Goal: Information Seeking & Learning: Learn about a topic

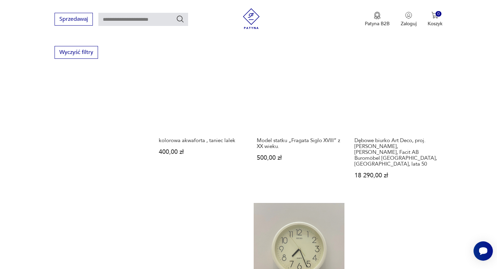
scroll to position [471, 0]
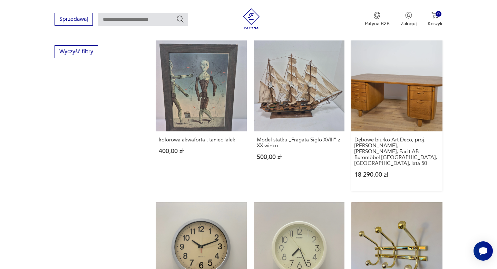
click at [417, 100] on link "Dębowe biurko Art Deco, proj. [PERSON_NAME], [PERSON_NAME], Facit AB Buromöbel …" at bounding box center [397, 115] width 91 height 151
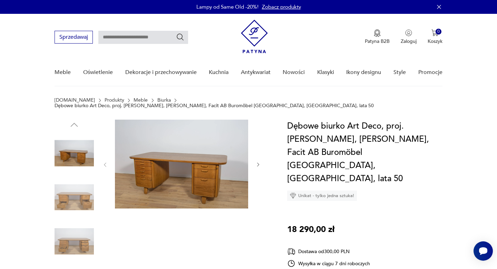
click at [258, 162] on icon "button" at bounding box center [259, 165] width 6 height 6
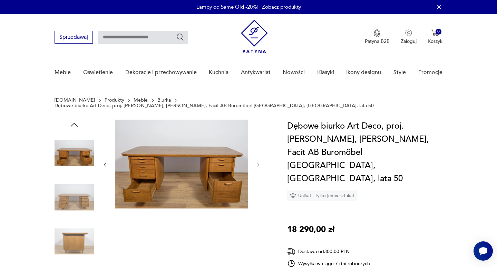
click at [258, 162] on icon "button" at bounding box center [259, 165] width 6 height 6
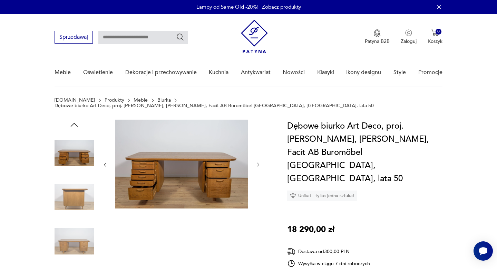
click at [258, 162] on icon "button" at bounding box center [259, 165] width 6 height 6
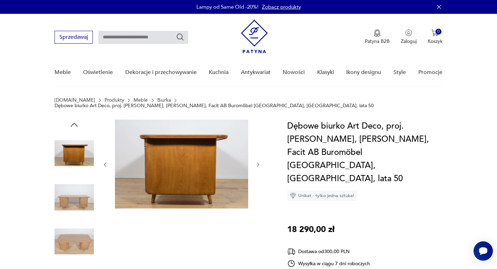
click at [258, 162] on icon "button" at bounding box center [259, 165] width 6 height 6
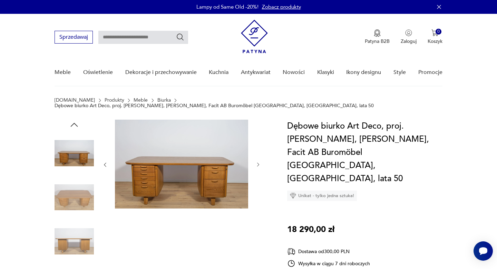
click at [259, 162] on button "button" at bounding box center [259, 164] width 6 height 7
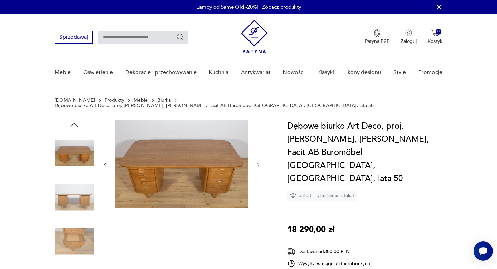
click at [259, 162] on button "button" at bounding box center [259, 164] width 6 height 7
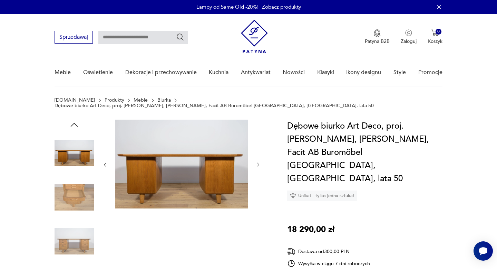
click at [259, 162] on button "button" at bounding box center [259, 164] width 6 height 7
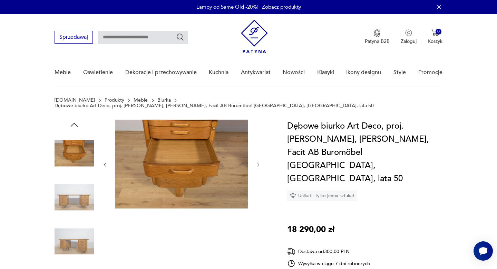
click at [259, 162] on button "button" at bounding box center [259, 164] width 6 height 7
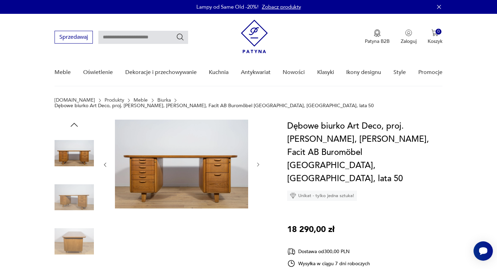
click at [259, 162] on button "button" at bounding box center [259, 164] width 6 height 7
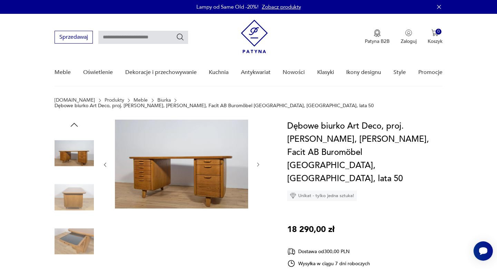
click at [259, 162] on button "button" at bounding box center [259, 164] width 6 height 7
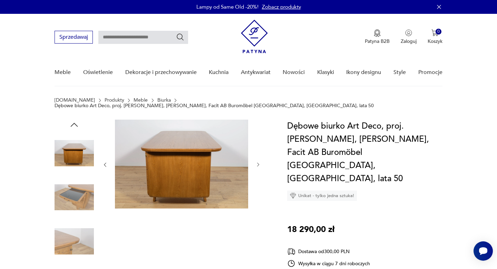
click at [259, 162] on button "button" at bounding box center [259, 164] width 6 height 7
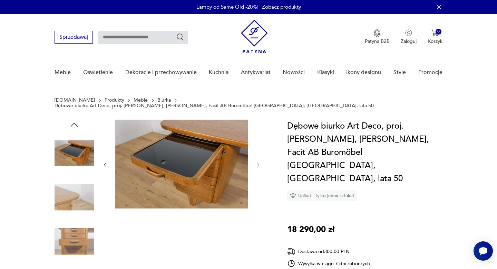
click at [259, 162] on button "button" at bounding box center [259, 164] width 6 height 7
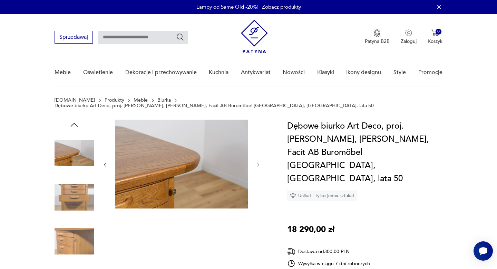
click at [259, 162] on button "button" at bounding box center [259, 164] width 6 height 7
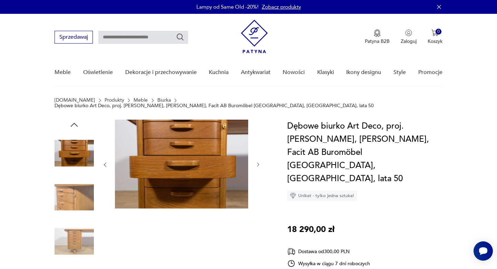
click at [259, 162] on button "button" at bounding box center [259, 164] width 6 height 7
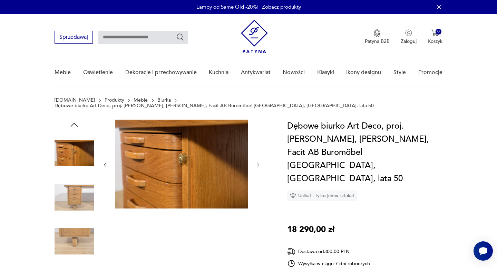
click at [259, 162] on button "button" at bounding box center [259, 164] width 6 height 7
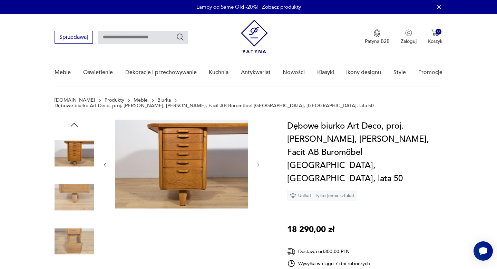
click at [259, 162] on button "button" at bounding box center [259, 164] width 6 height 7
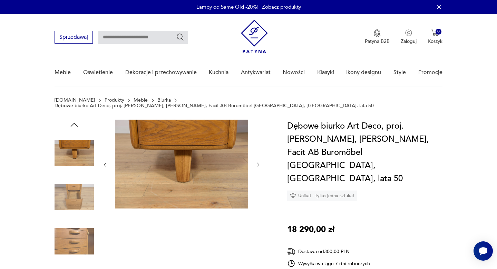
click at [259, 162] on button "button" at bounding box center [259, 164] width 6 height 7
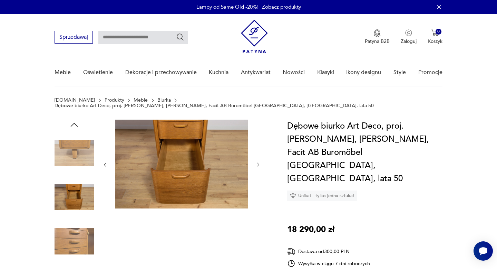
click at [259, 162] on button "button" at bounding box center [259, 164] width 6 height 7
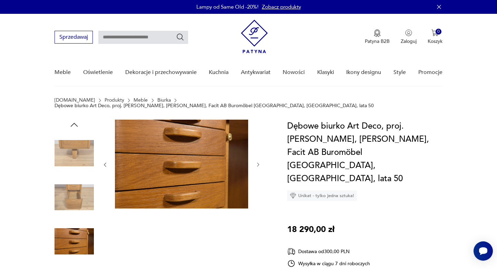
click at [259, 162] on button "button" at bounding box center [259, 164] width 6 height 7
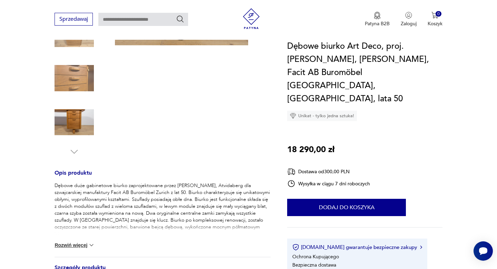
scroll to position [169, 0]
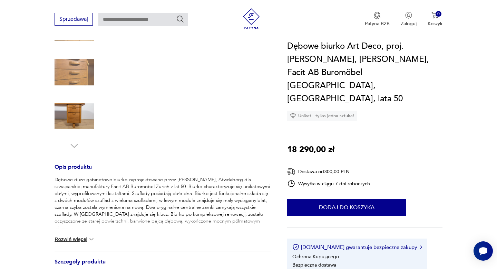
click at [91, 235] on img at bounding box center [91, 238] width 7 height 7
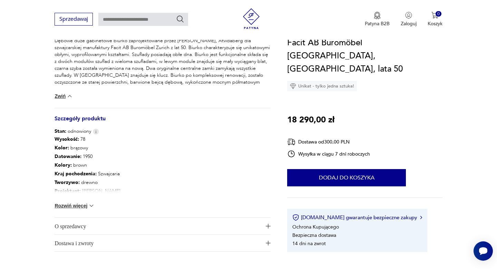
scroll to position [315, 0]
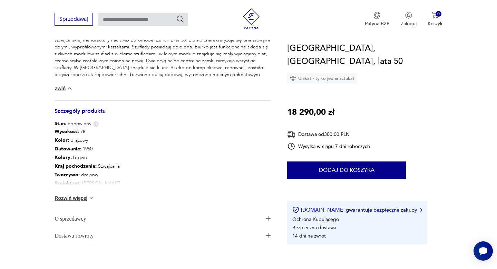
click at [75, 211] on span "O sprzedawcy" at bounding box center [158, 218] width 206 height 17
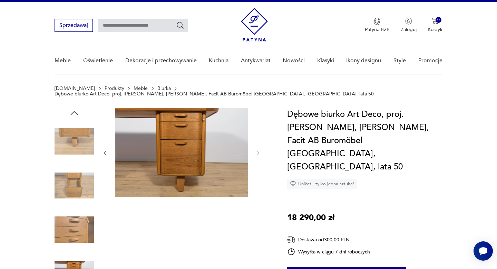
scroll to position [0, 0]
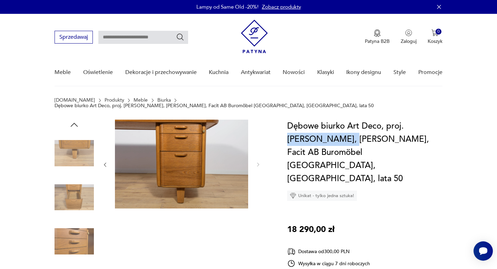
drag, startPoint x: 318, startPoint y: 133, endPoint x: 404, endPoint y: 117, distance: 87.8
click at [404, 119] on h1 "Dębowe biurko Art Deco, proj. [PERSON_NAME], [PERSON_NAME], Facit AB Buromöbel …" at bounding box center [364, 152] width 155 height 66
copy h1 "[PERSON_NAME]"
click at [123, 37] on input "text" at bounding box center [143, 37] width 90 height 13
paste input "**********"
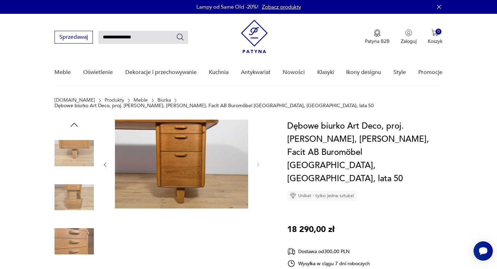
type input "**********"
click at [182, 37] on icon "Szukaj" at bounding box center [180, 36] width 7 height 7
type input "**********"
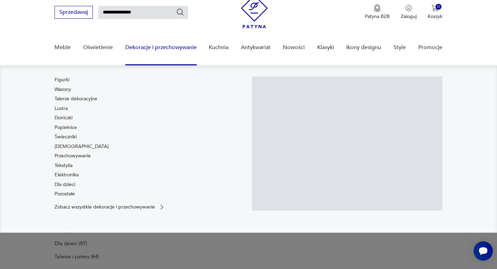
scroll to position [29, 0]
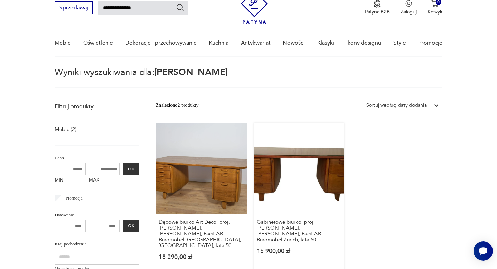
click at [272, 163] on link "Gabinetowe biurko, proj. [PERSON_NAME], [PERSON_NAME], Facit AB Buromöbel Zuric…" at bounding box center [299, 198] width 91 height 151
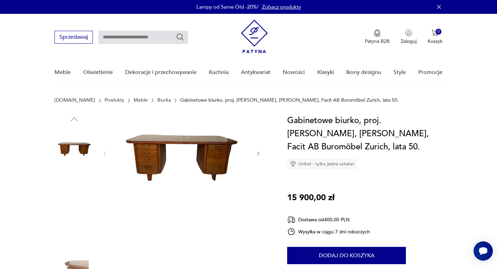
click at [207, 160] on img at bounding box center [181, 152] width 133 height 77
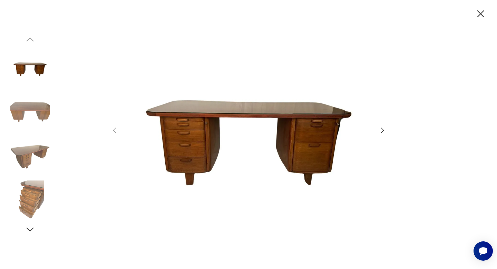
click at [383, 131] on icon "button" at bounding box center [382, 130] width 8 height 8
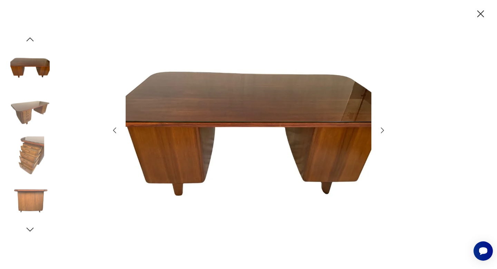
click at [383, 131] on icon "button" at bounding box center [382, 130] width 8 height 8
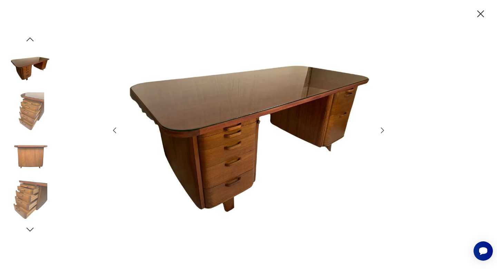
click at [383, 131] on icon "button" at bounding box center [382, 130] width 8 height 8
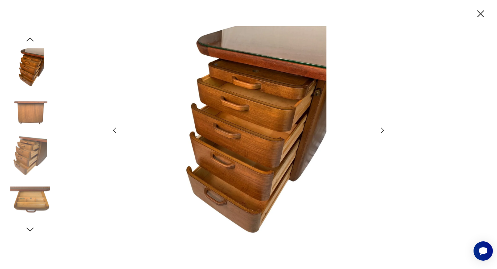
click at [383, 131] on icon "button" at bounding box center [382, 130] width 8 height 8
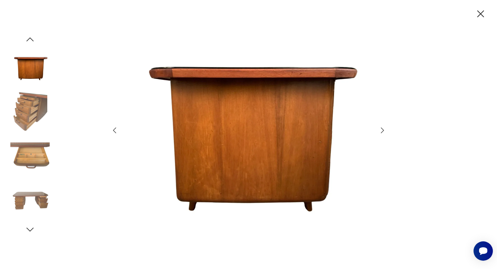
click at [383, 131] on icon "button" at bounding box center [382, 130] width 8 height 8
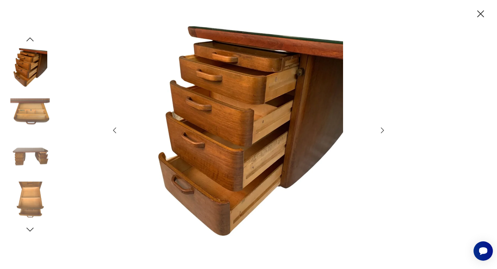
click at [383, 131] on icon "button" at bounding box center [382, 130] width 8 height 8
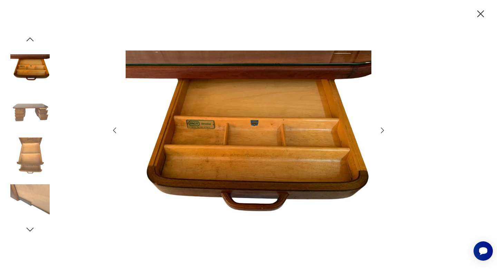
click at [383, 131] on icon "button" at bounding box center [382, 130] width 8 height 8
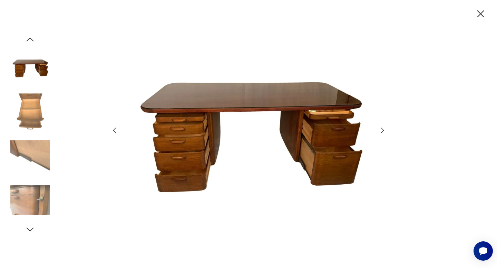
click at [383, 131] on icon "button" at bounding box center [382, 130] width 8 height 8
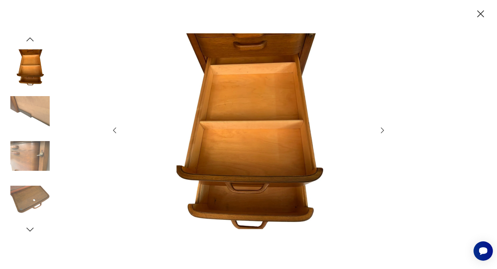
click at [383, 131] on icon "button" at bounding box center [382, 130] width 8 height 8
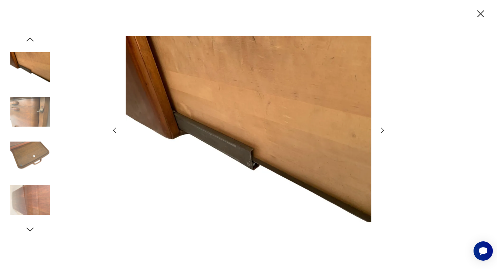
click at [383, 131] on icon "button" at bounding box center [382, 130] width 8 height 8
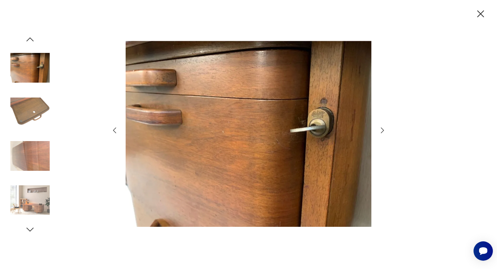
click at [383, 131] on icon "button" at bounding box center [382, 130] width 8 height 8
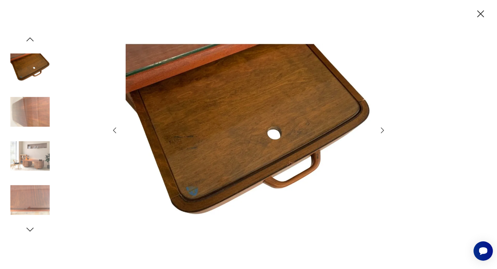
click at [383, 131] on icon "button" at bounding box center [382, 130] width 8 height 8
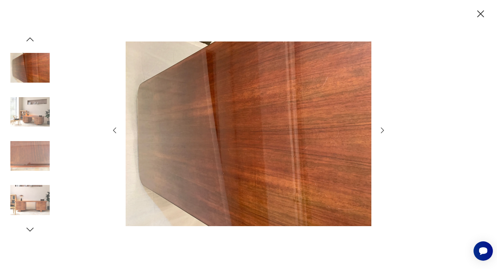
click at [383, 131] on icon "button" at bounding box center [382, 130] width 8 height 8
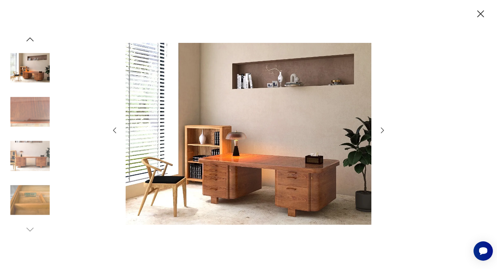
click at [383, 131] on icon "button" at bounding box center [382, 130] width 8 height 8
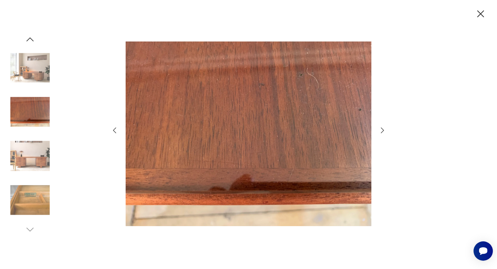
click at [383, 131] on icon "button" at bounding box center [382, 130] width 8 height 8
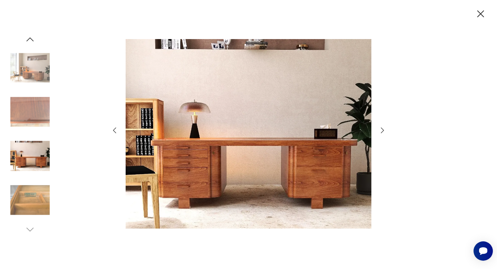
click at [383, 131] on icon "button" at bounding box center [382, 130] width 8 height 8
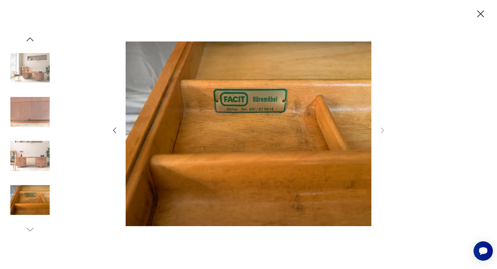
click at [483, 15] on icon "button" at bounding box center [481, 13] width 7 height 7
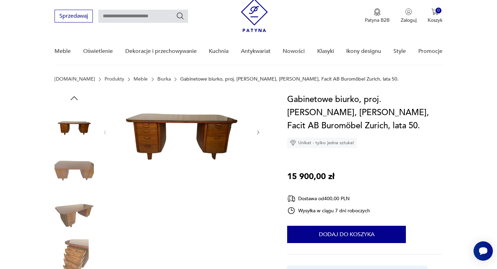
scroll to position [39, 0]
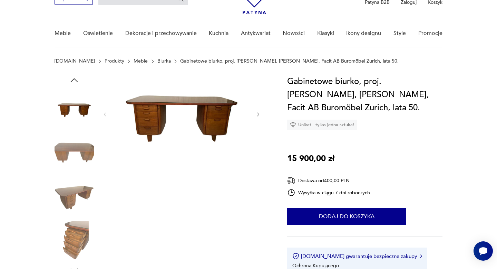
type input "**********"
